Goal: Information Seeking & Learning: Find specific fact

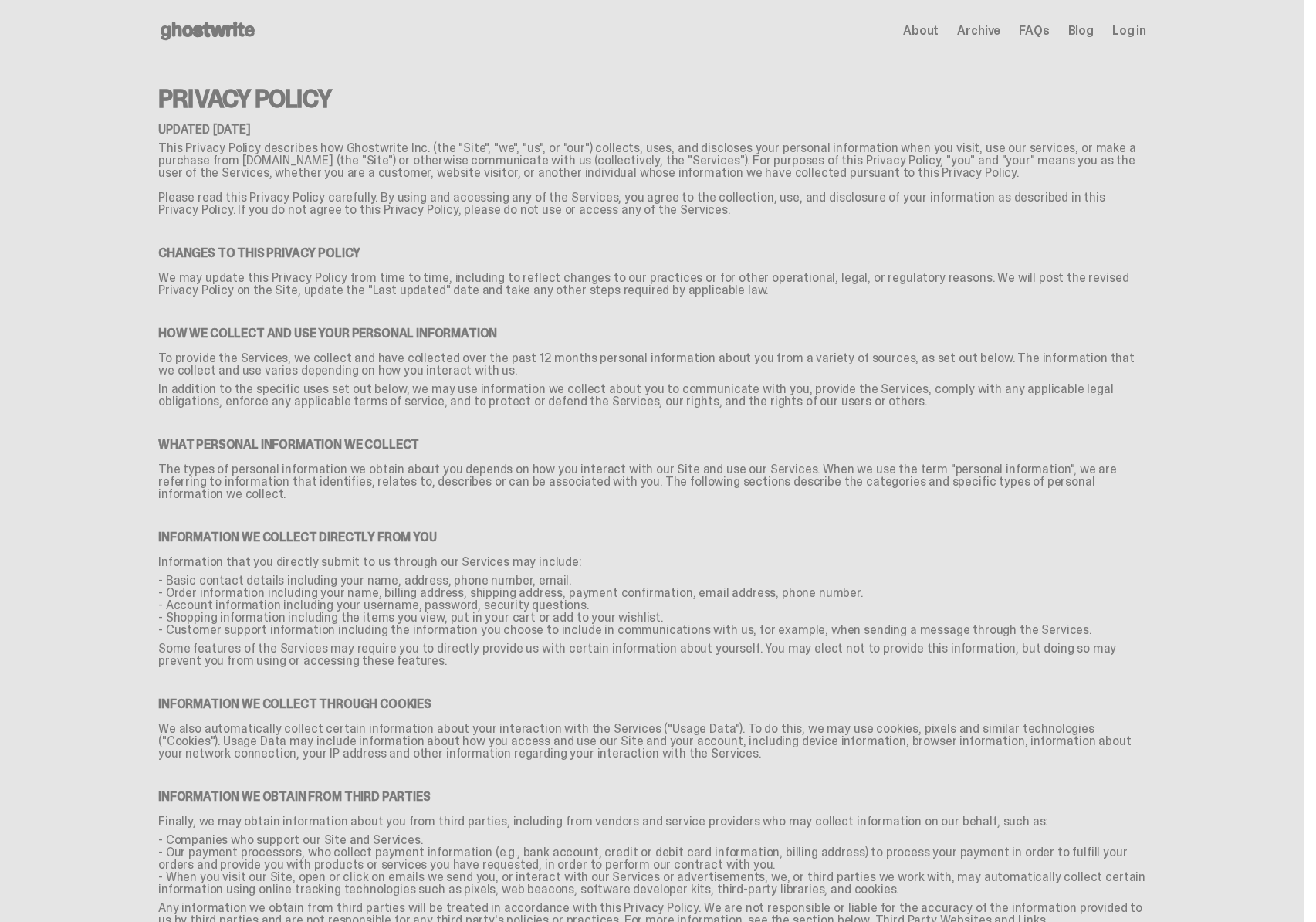
scroll to position [1912, 0]
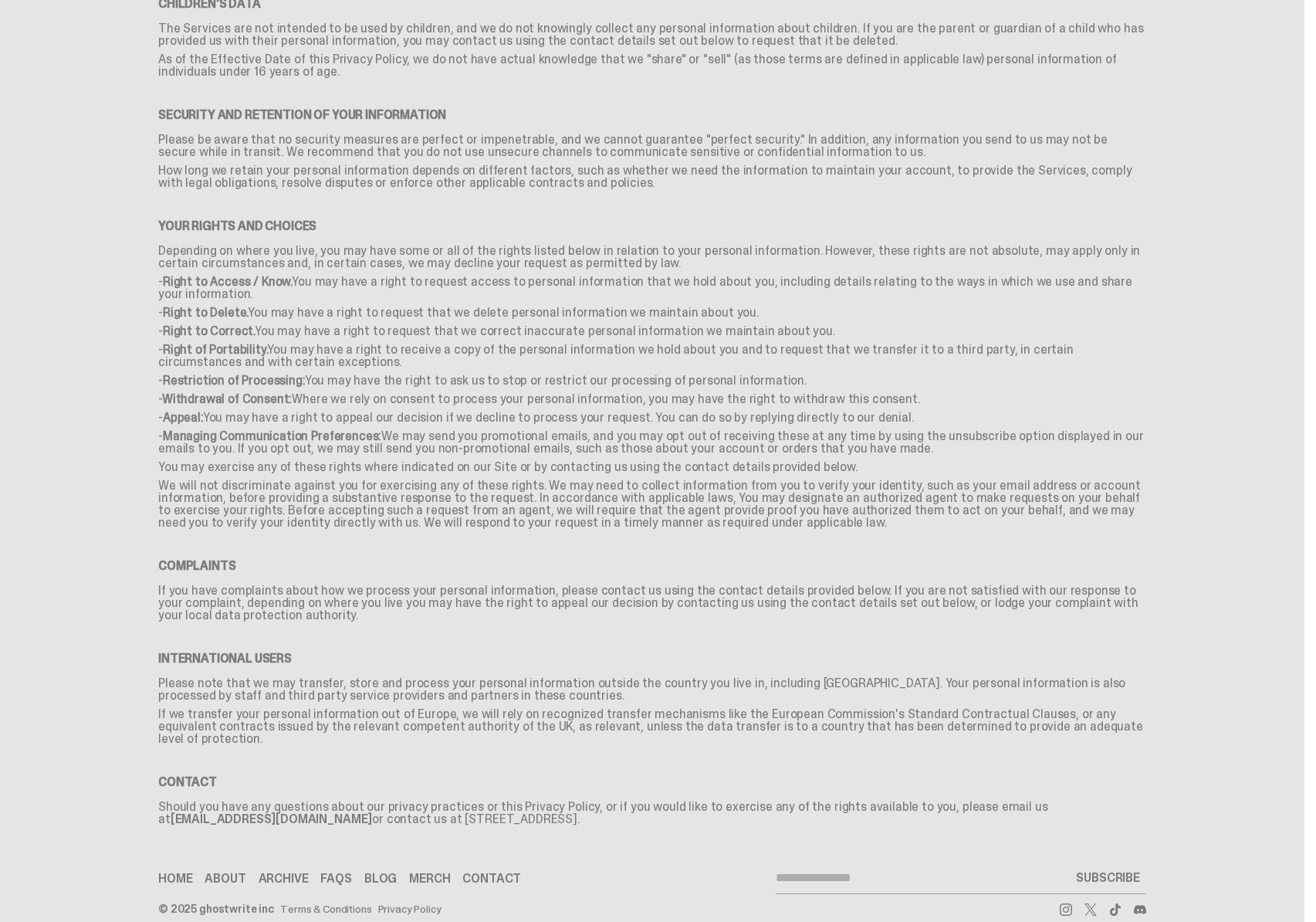
click at [412, 801] on p "Should you have any questions about our privacy practices or this Privacy Polic…" at bounding box center [652, 816] width 988 height 31
click at [406, 801] on p "Should you have any questions about our privacy practices or this Privacy Polic…" at bounding box center [652, 816] width 988 height 31
drag, startPoint x: 436, startPoint y: 797, endPoint x: 478, endPoint y: 796, distance: 42.0
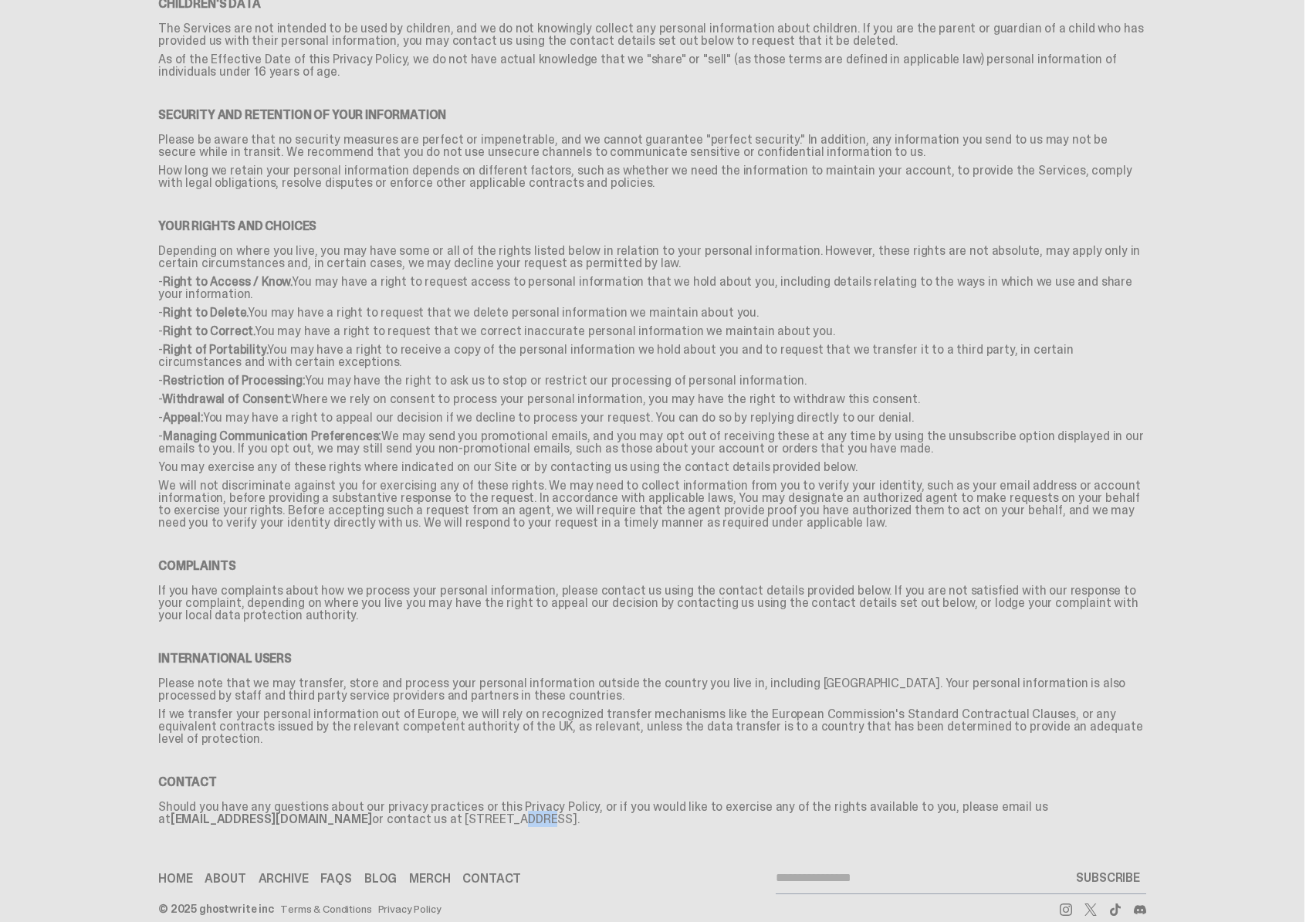
click at [478, 801] on p "Should you have any questions about our privacy practices or this Privacy Polic…" at bounding box center [652, 816] width 988 height 31
copy p "1606 Headway Cir"
click at [527, 801] on p "Should you have any questions about our privacy practices or this Privacy Polic…" at bounding box center [652, 816] width 988 height 31
click at [564, 801] on p "Should you have any questions about our privacy practices or this Privacy Polic…" at bounding box center [652, 816] width 988 height 31
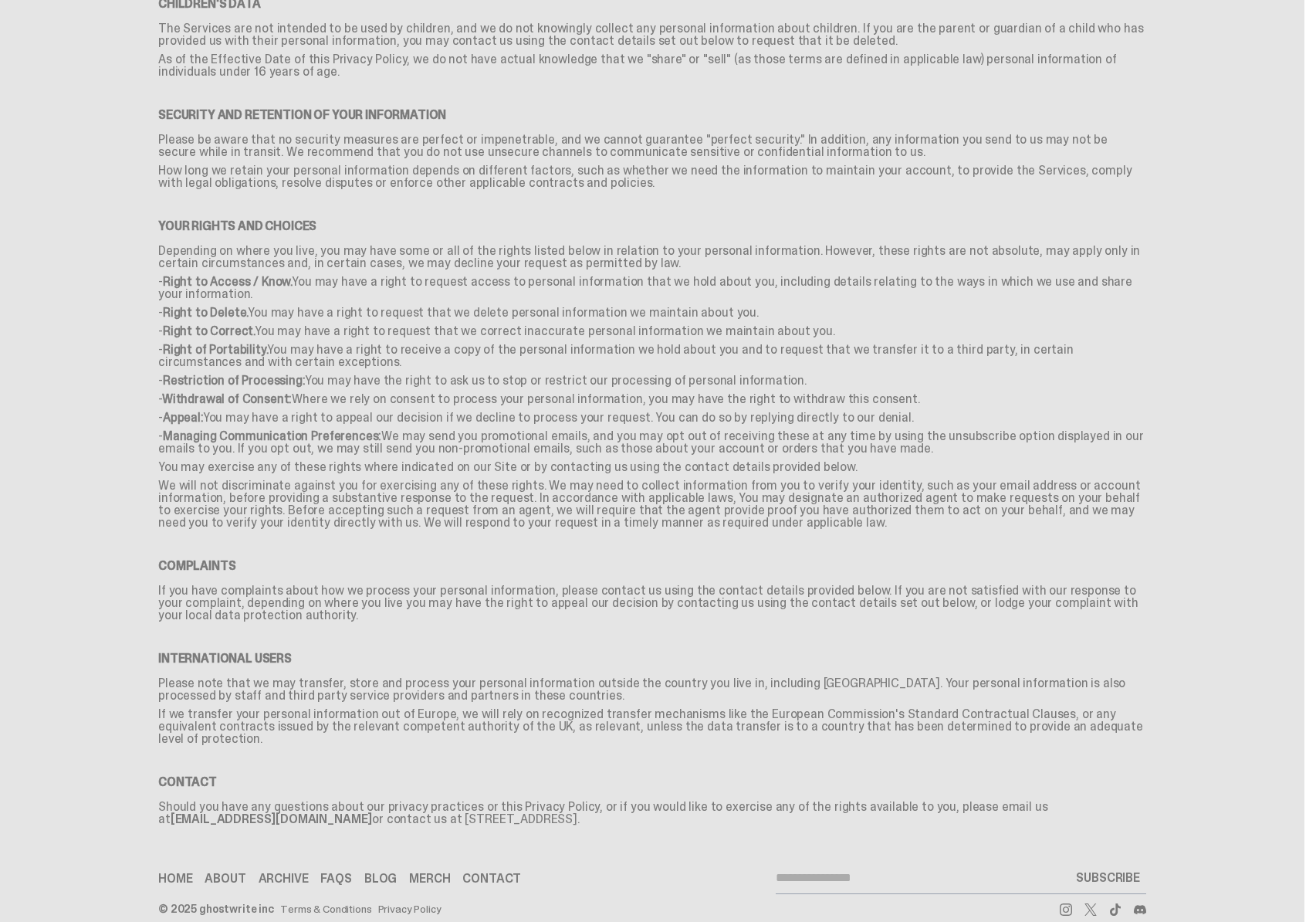
copy p "Austin"
drag, startPoint x: 498, startPoint y: 799, endPoint x: 547, endPoint y: 792, distance: 49.5
click at [547, 801] on p "Should you have any questions about our privacy practices or this Privacy Polic…" at bounding box center [652, 816] width 988 height 31
click at [546, 801] on p "Should you have any questions about our privacy practices or this Privacy Polic…" at bounding box center [652, 816] width 988 height 31
drag, startPoint x: 522, startPoint y: 799, endPoint x: 547, endPoint y: 796, distance: 25.2
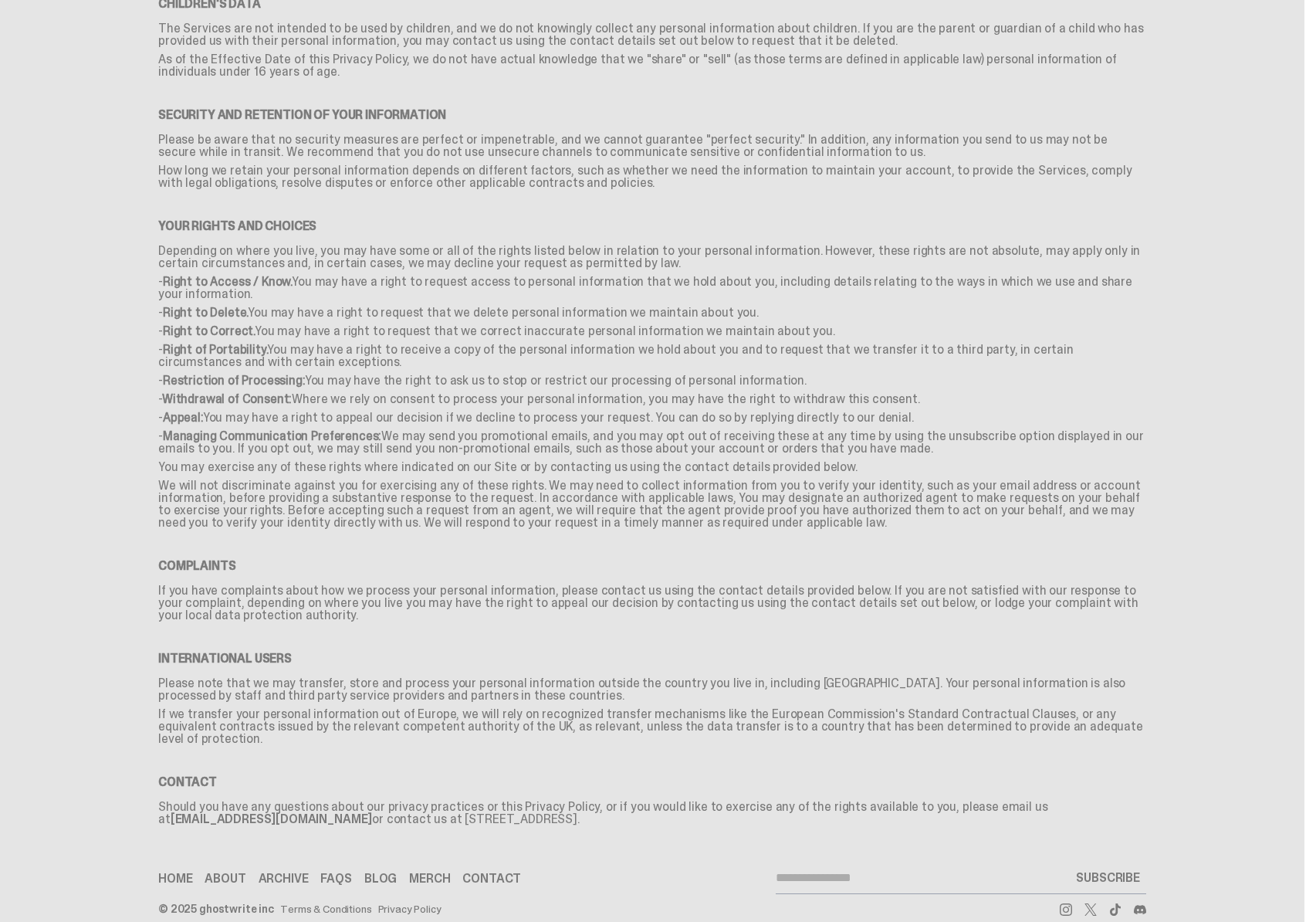
click at [547, 801] on p "Should you have any questions about our privacy practices or this Privacy Polic…" at bounding box center [652, 816] width 988 height 31
click at [634, 801] on p "Should you have any questions about our privacy practices or this Privacy Polic…" at bounding box center [652, 816] width 988 height 31
drag, startPoint x: 394, startPoint y: 796, endPoint x: 486, endPoint y: 792, distance: 92.1
click at [481, 801] on p "Should you have any questions about our privacy practices or this Privacy Polic…" at bounding box center [652, 816] width 988 height 31
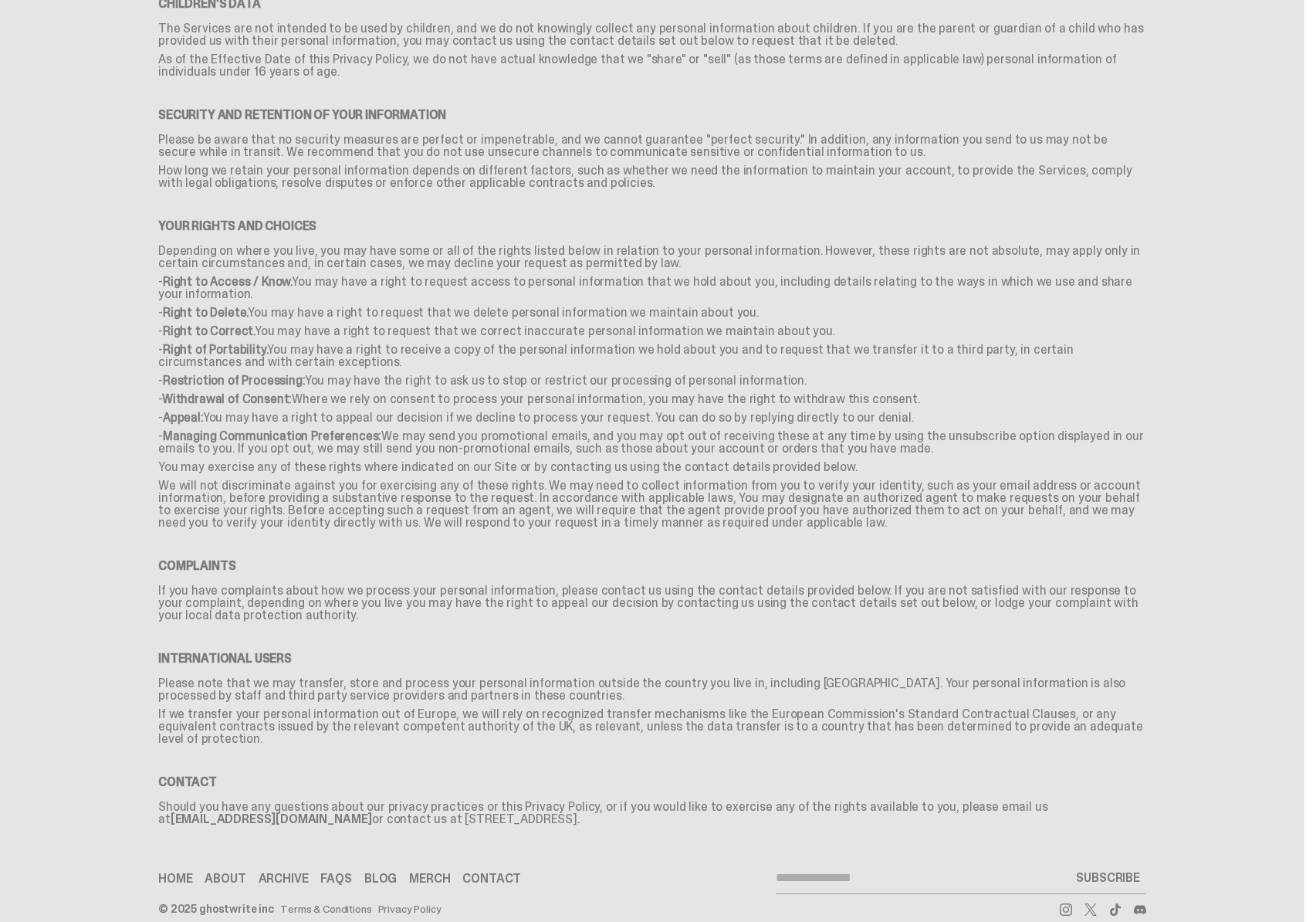
click at [494, 801] on p "Should you have any questions about our privacy practices or this Privacy Polic…" at bounding box center [652, 816] width 988 height 31
drag, startPoint x: 491, startPoint y: 798, endPoint x: 554, endPoint y: 797, distance: 63.0
click at [554, 801] on p "Should you have any questions about our privacy practices or this Privacy Polic…" at bounding box center [652, 816] width 988 height 31
copy p "STE #9034,"
click at [624, 801] on p "Should you have any questions about our privacy practices or this Privacy Polic…" at bounding box center [652, 816] width 988 height 31
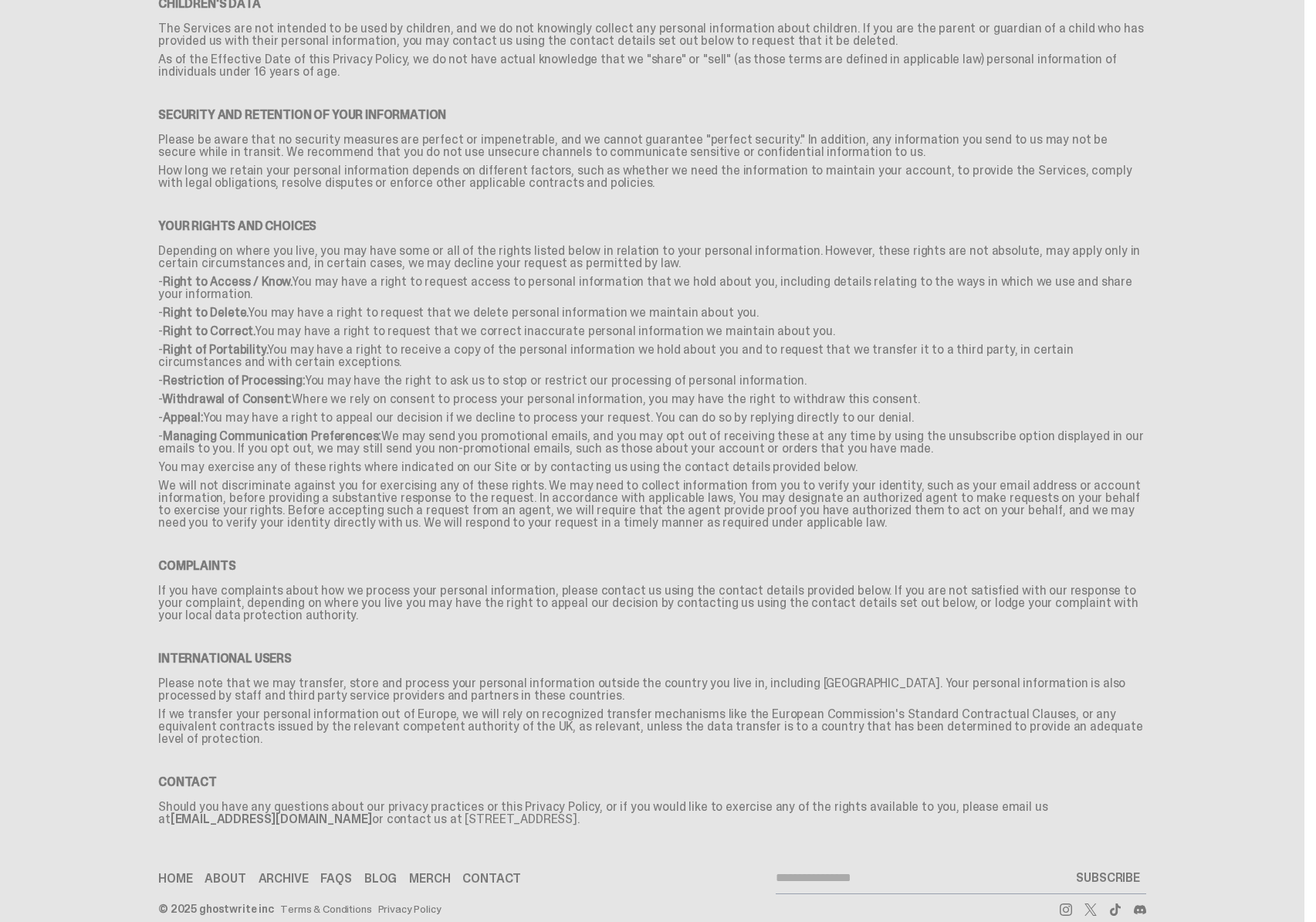
click at [624, 801] on p "Should you have any questions about our privacy practices or this Privacy Polic…" at bounding box center [652, 816] width 988 height 31
copy p "78754"
